Goal: Information Seeking & Learning: Learn about a topic

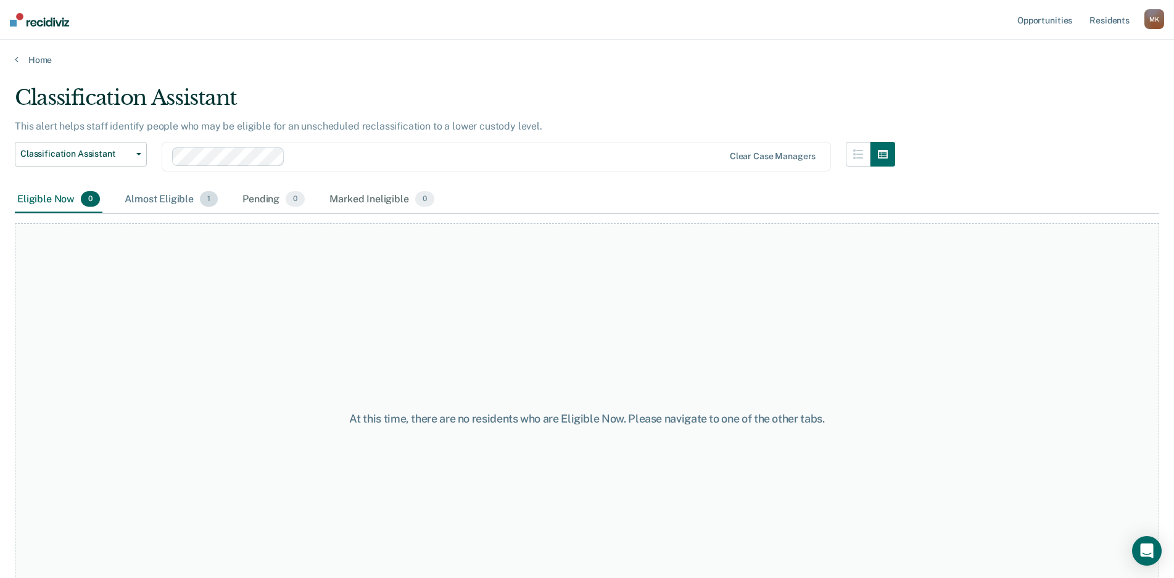
click at [159, 200] on div "Almost Eligible 1" at bounding box center [171, 199] width 98 height 27
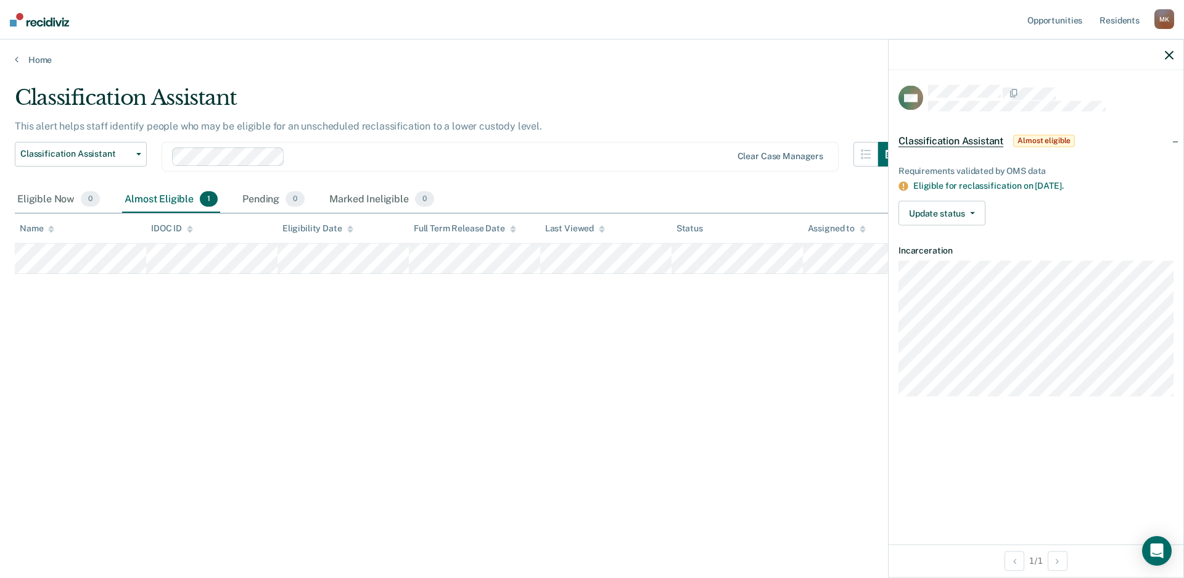
click at [631, 368] on div "Classification Assistant This alert helps staff identify people who may be elig…" at bounding box center [592, 285] width 1154 height 400
